Goal: Task Accomplishment & Management: Manage account settings

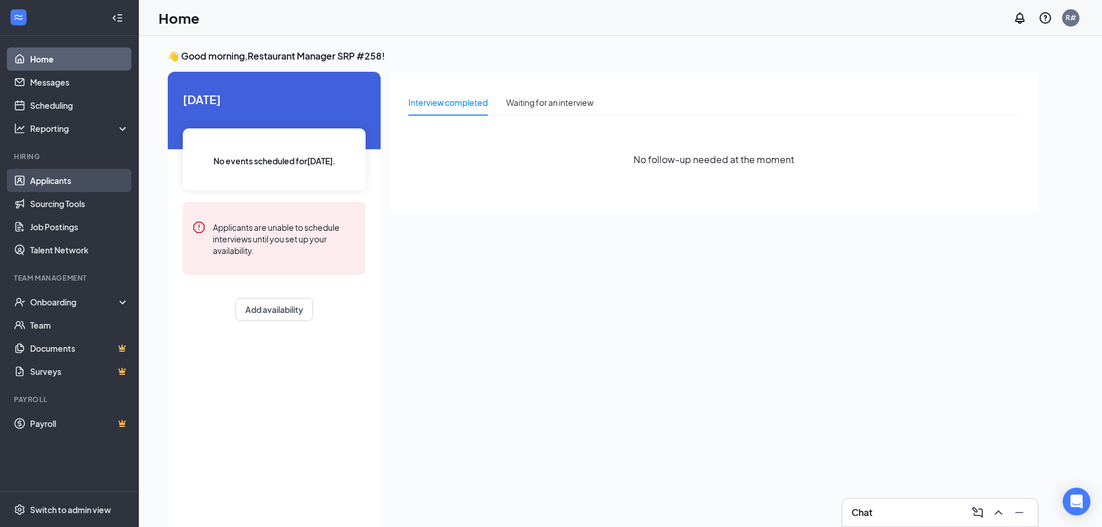
click at [53, 182] on link "Applicants" at bounding box center [79, 180] width 99 height 23
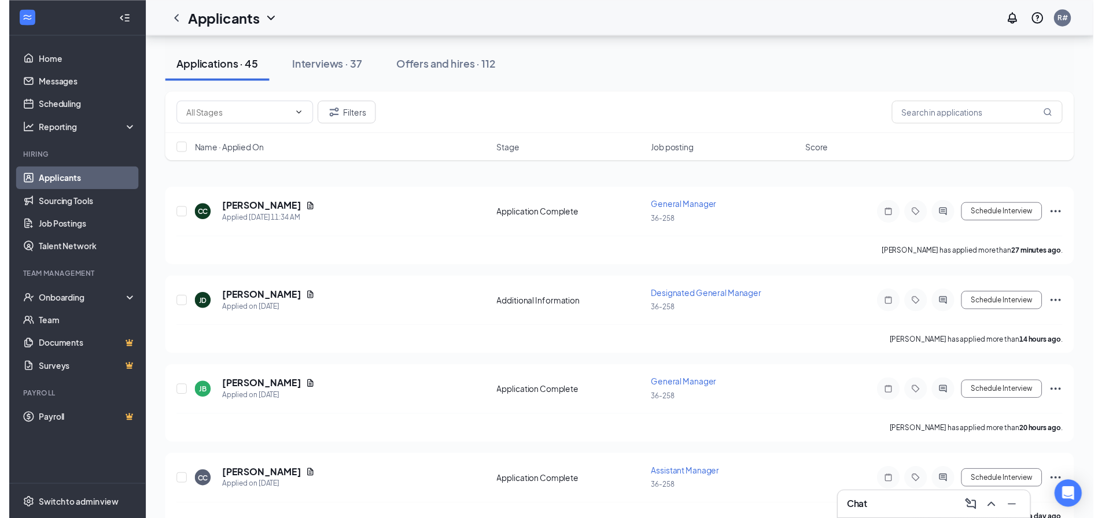
scroll to position [173, 0]
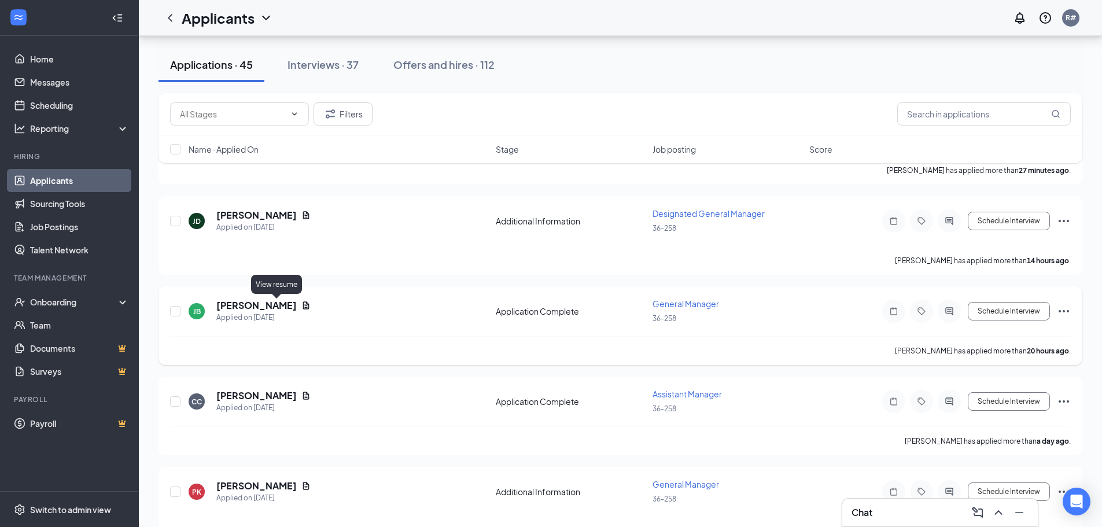
click at [303, 308] on icon "Document" at bounding box center [306, 305] width 6 height 8
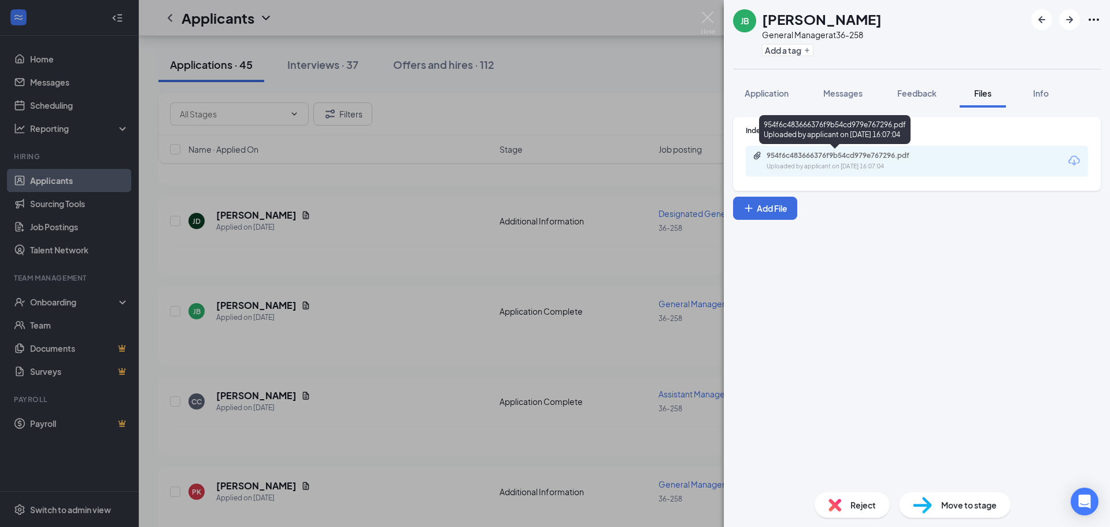
click at [807, 157] on div "954f6c483666376f9b54cd979e767296.pdf" at bounding box center [848, 155] width 162 height 9
click at [708, 16] on img at bounding box center [708, 23] width 14 height 23
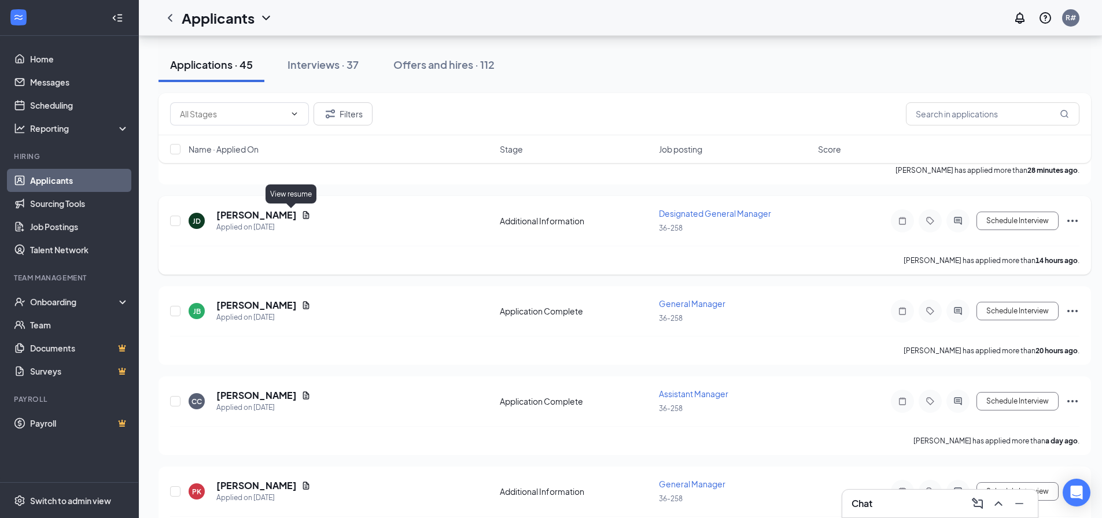
click at [303, 213] on icon "Document" at bounding box center [306, 215] width 6 height 8
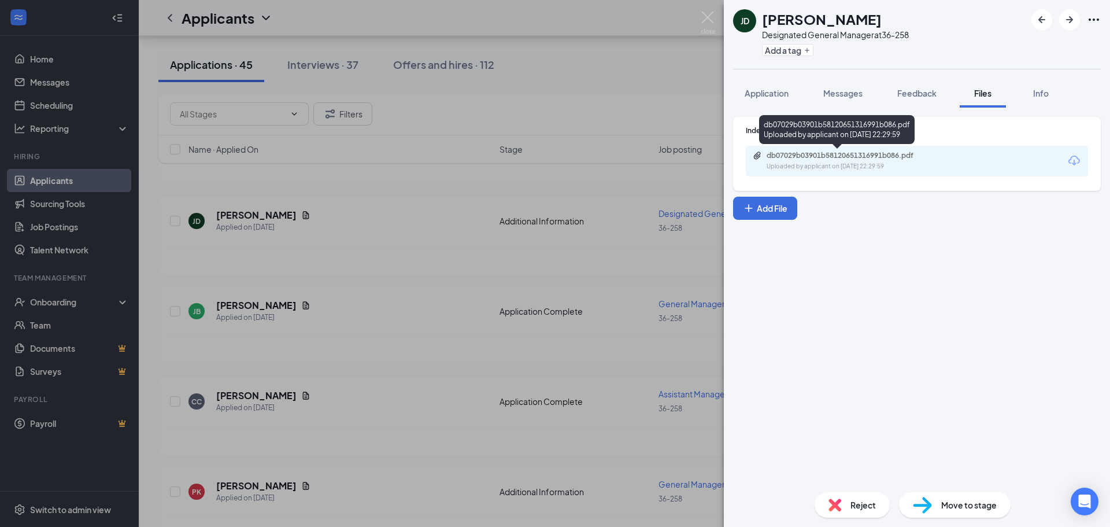
click at [901, 165] on div "Uploaded by applicant on [DATE] 22:29:59" at bounding box center [853, 166] width 173 height 9
click at [711, 19] on img at bounding box center [708, 23] width 14 height 23
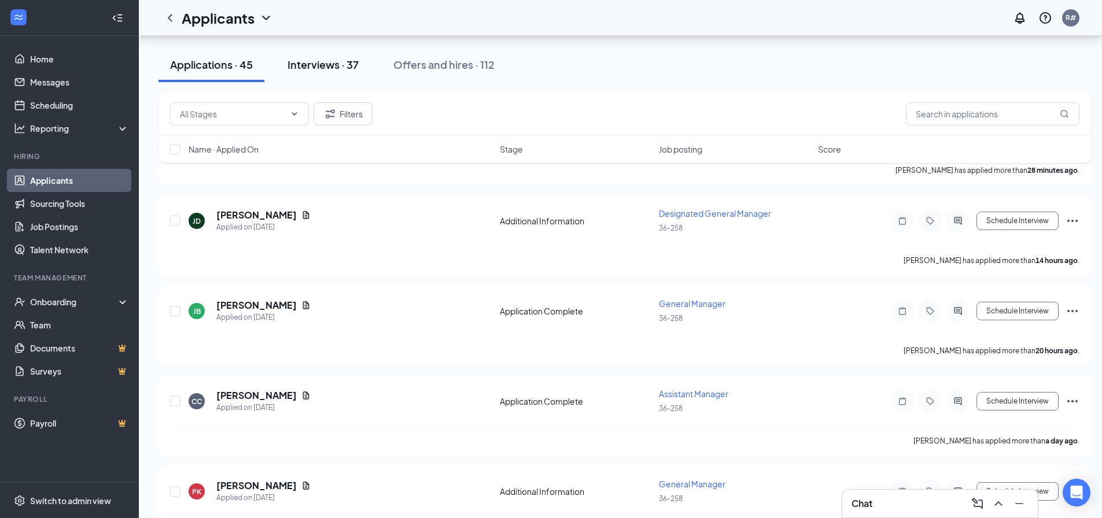
click at [313, 62] on div "Interviews · 37" at bounding box center [322, 64] width 71 height 14
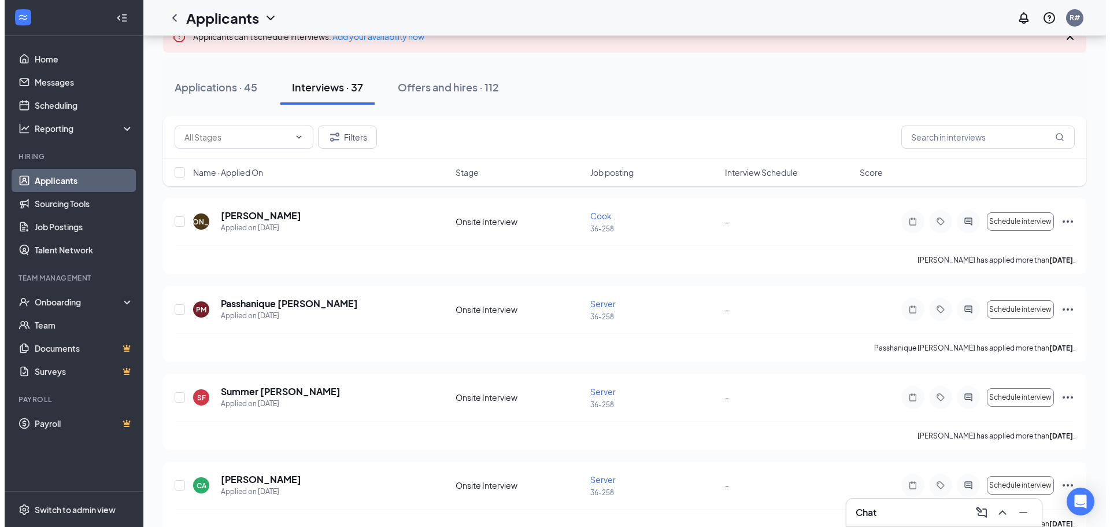
scroll to position [116, 0]
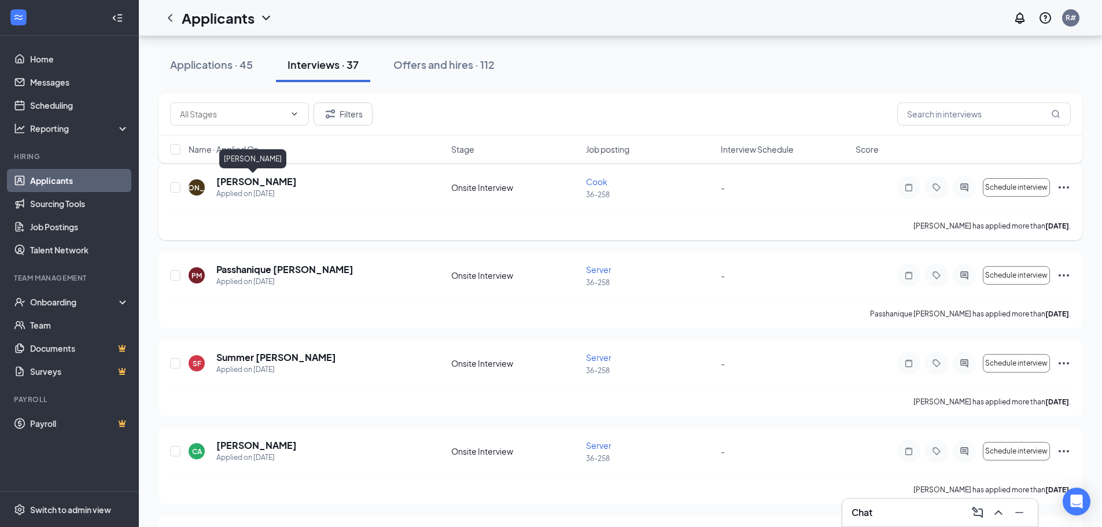
click at [262, 183] on h5 "[PERSON_NAME]" at bounding box center [256, 181] width 80 height 13
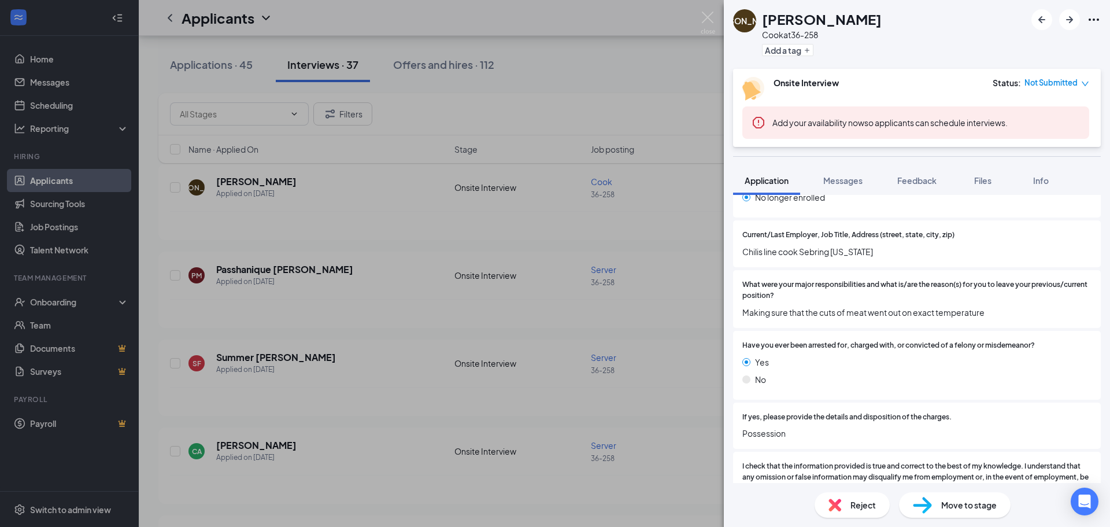
scroll to position [1028, 0]
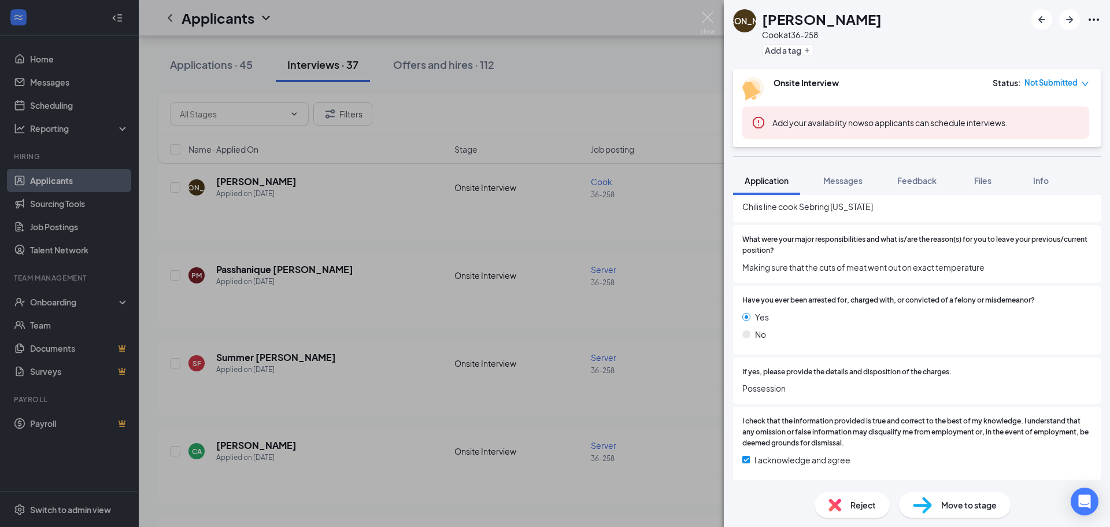
click at [697, 17] on div "[PERSON_NAME] [PERSON_NAME] [PERSON_NAME] at 36-258 Add a tag Onsite Interview …" at bounding box center [555, 263] width 1110 height 527
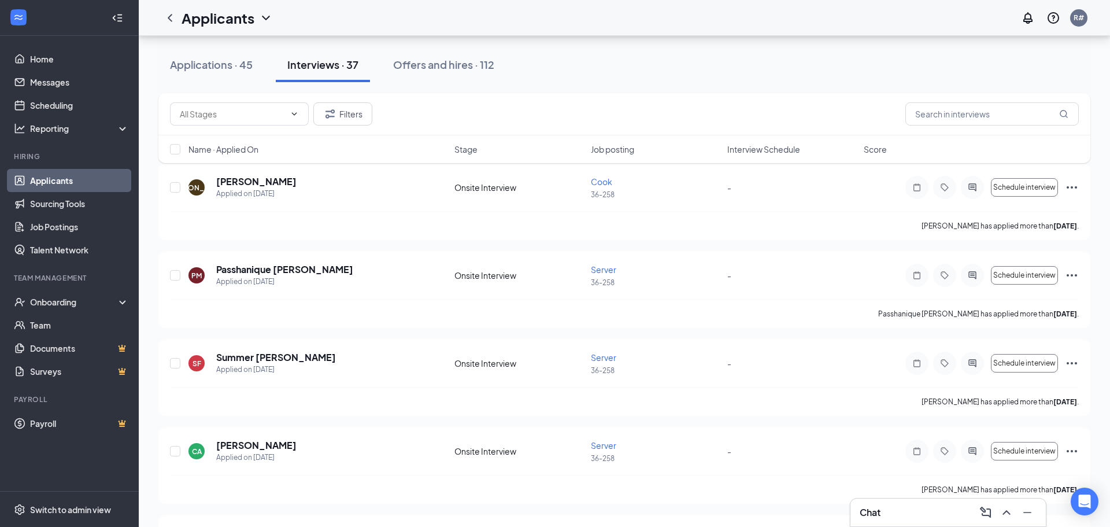
click at [706, 20] on div "Applicants R#" at bounding box center [624, 18] width 971 height 36
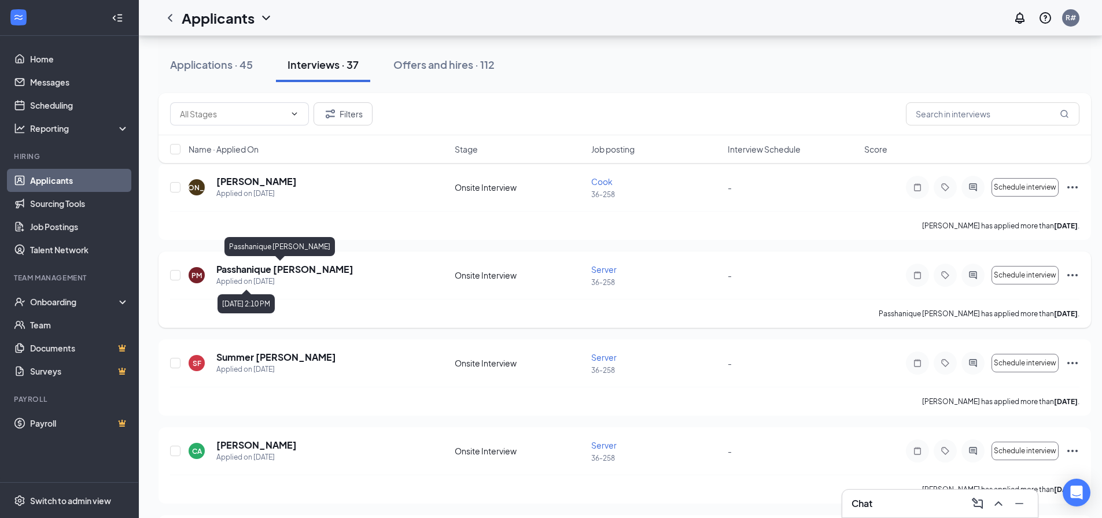
click at [268, 276] on div "Applied on [DATE]" at bounding box center [284, 282] width 137 height 12
click at [272, 267] on h5 "Passhanique [PERSON_NAME]" at bounding box center [284, 269] width 137 height 13
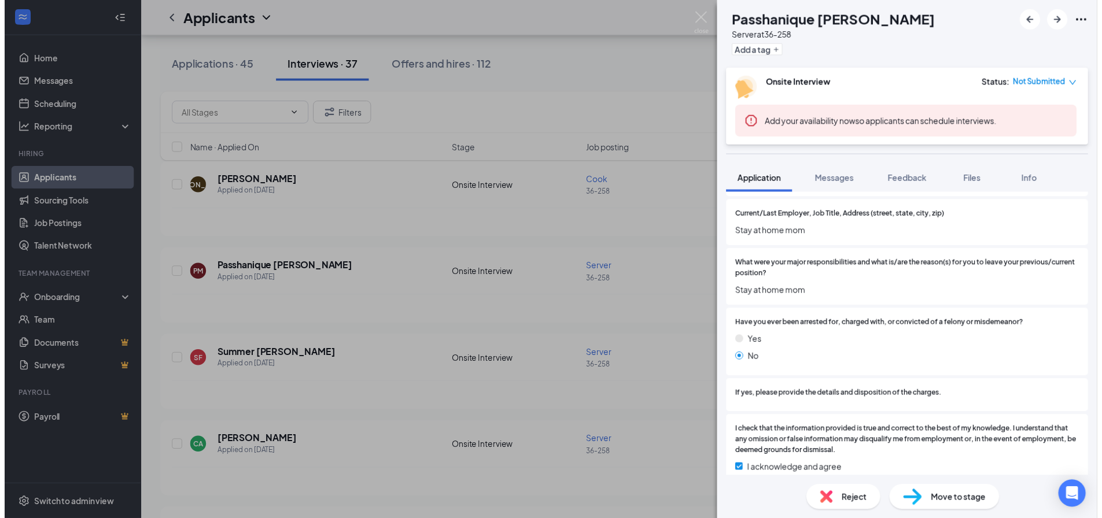
scroll to position [1048, 0]
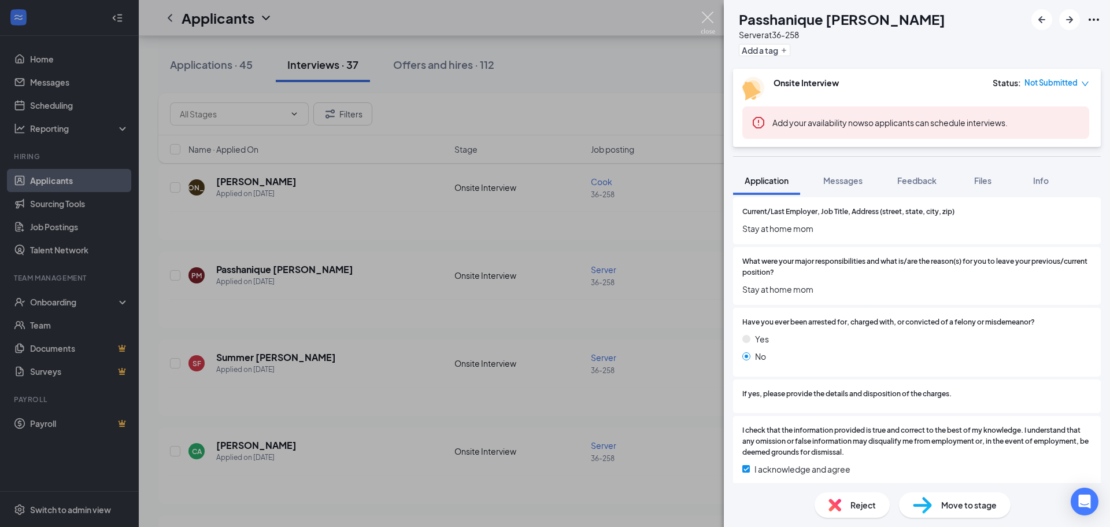
click at [709, 16] on img at bounding box center [708, 23] width 14 height 23
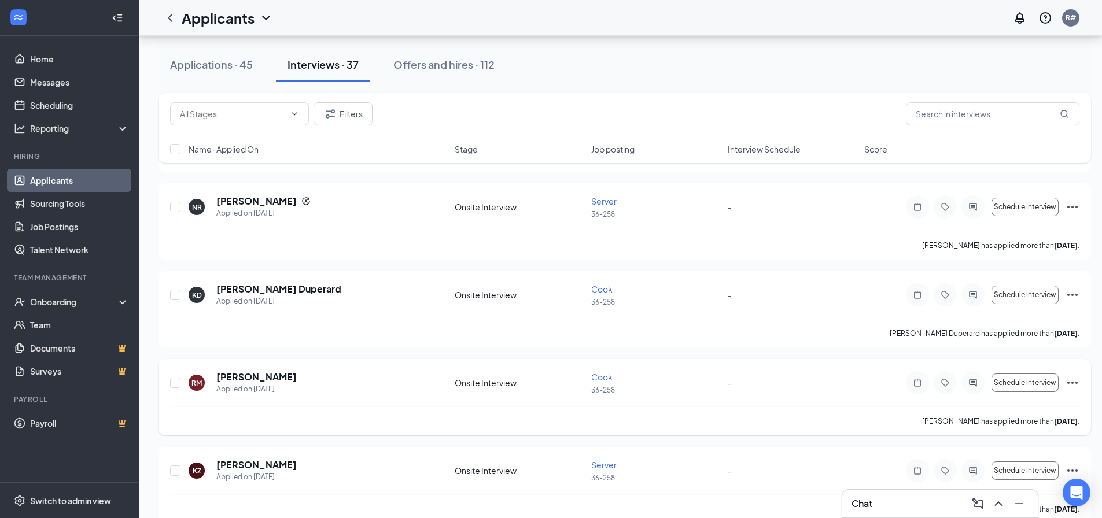
scroll to position [1503, 0]
